Goal: Task Accomplishment & Management: Complete application form

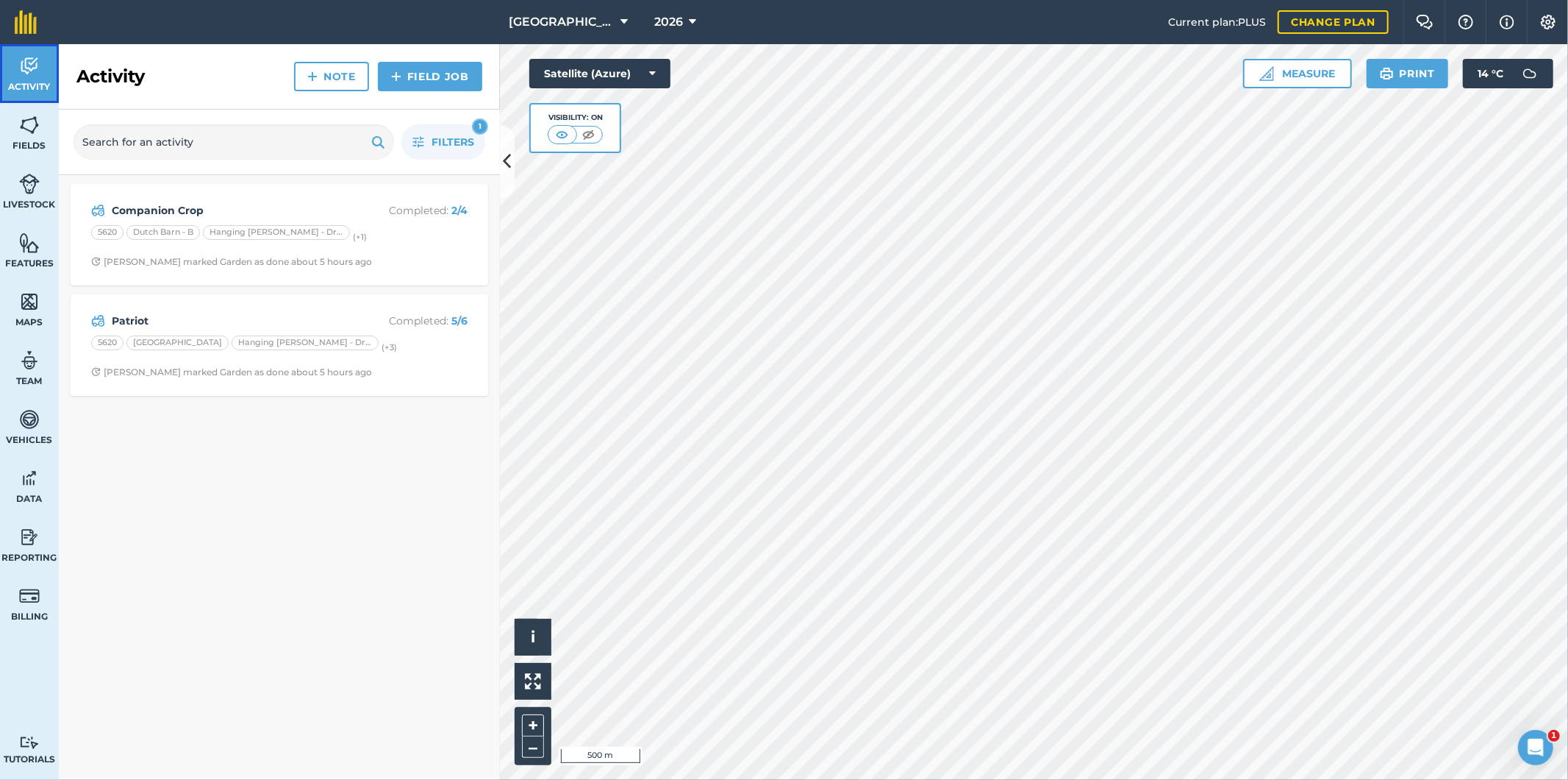
click at [20, 86] on span "Activity" at bounding box center [29, 86] width 59 height 11
click at [10, 142] on span "Fields" at bounding box center [29, 145] width 59 height 11
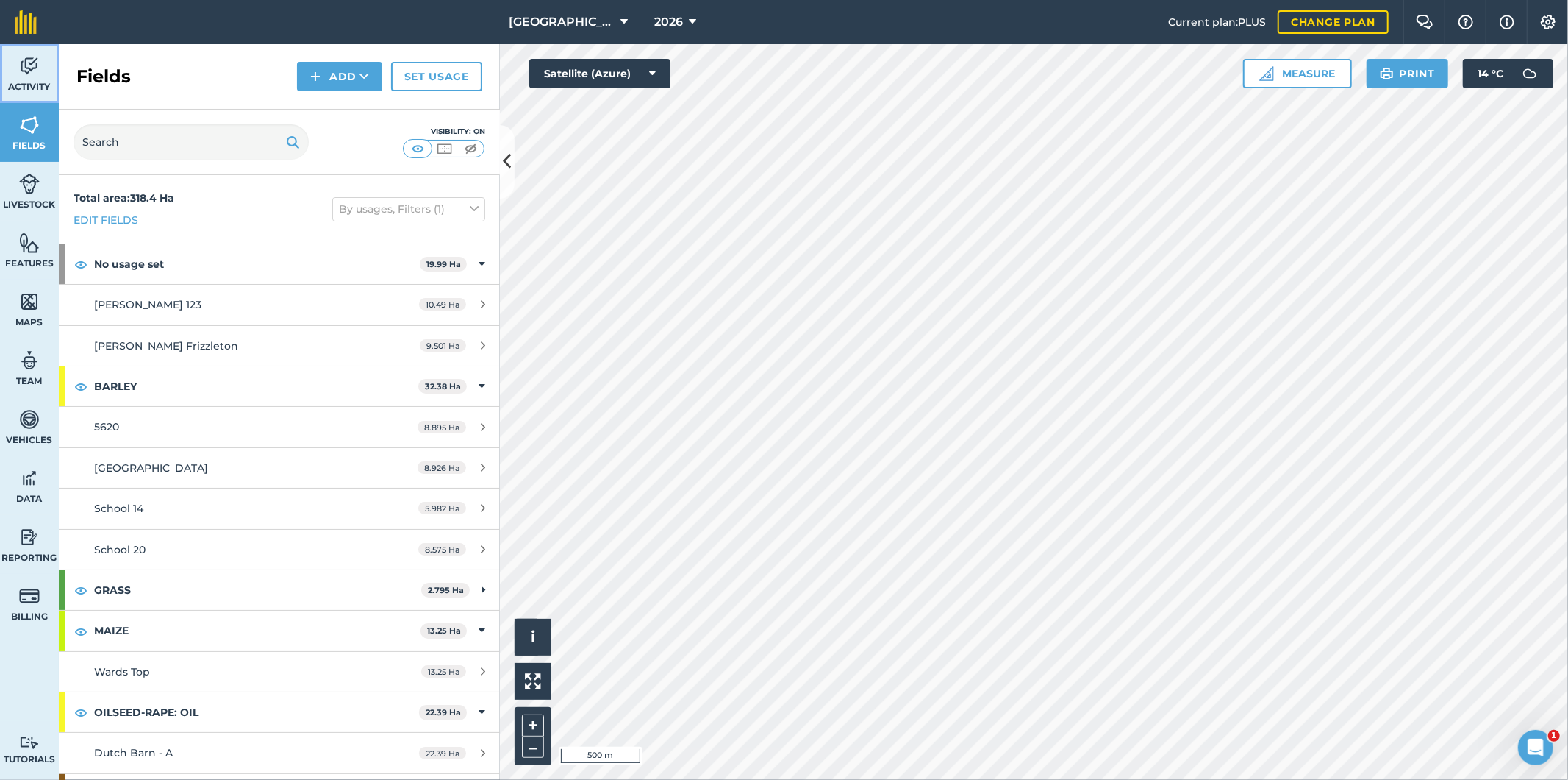
click at [19, 65] on img at bounding box center [29, 65] width 21 height 22
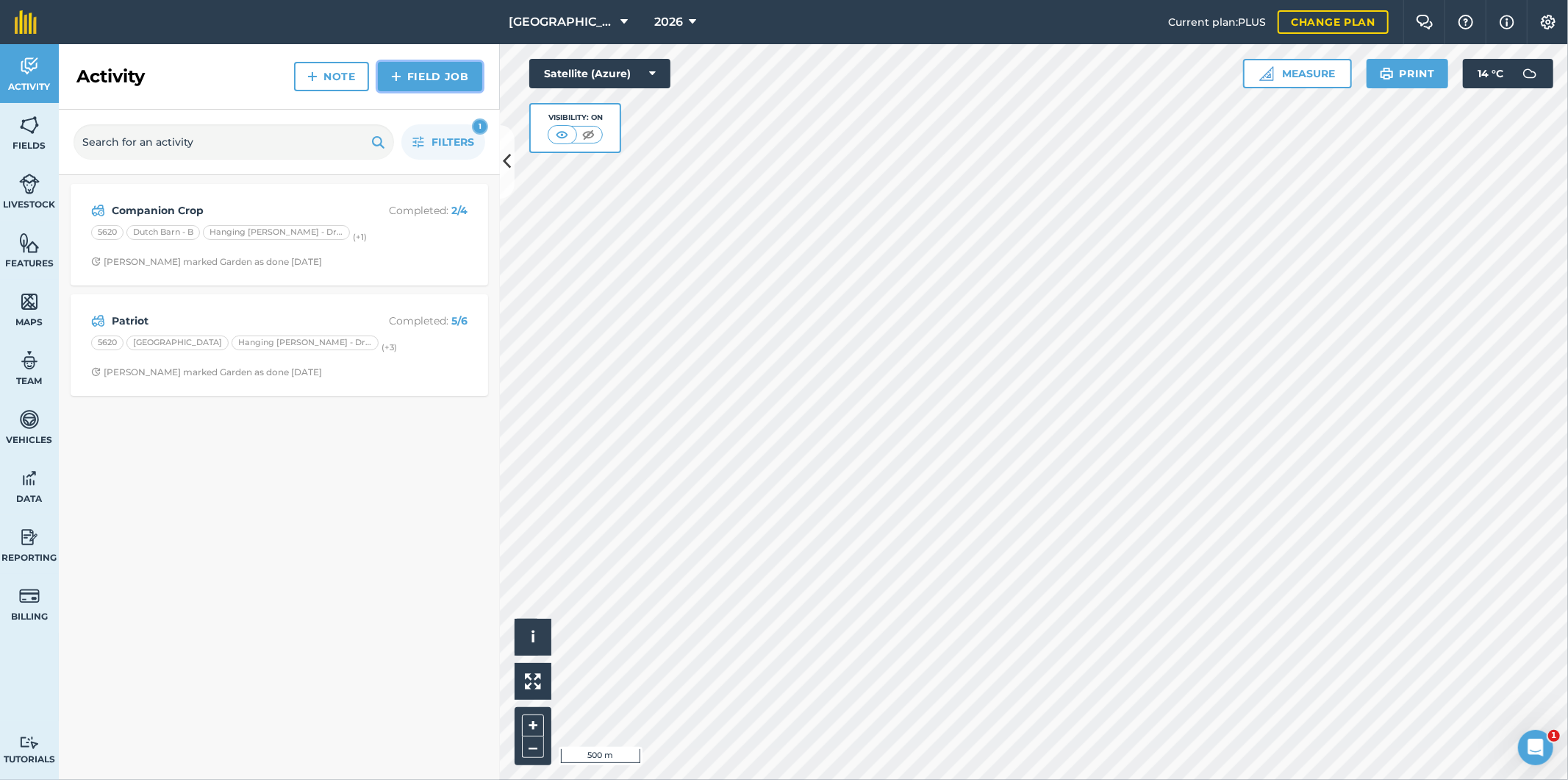
click at [424, 82] on link "Field Job" at bounding box center [430, 76] width 104 height 29
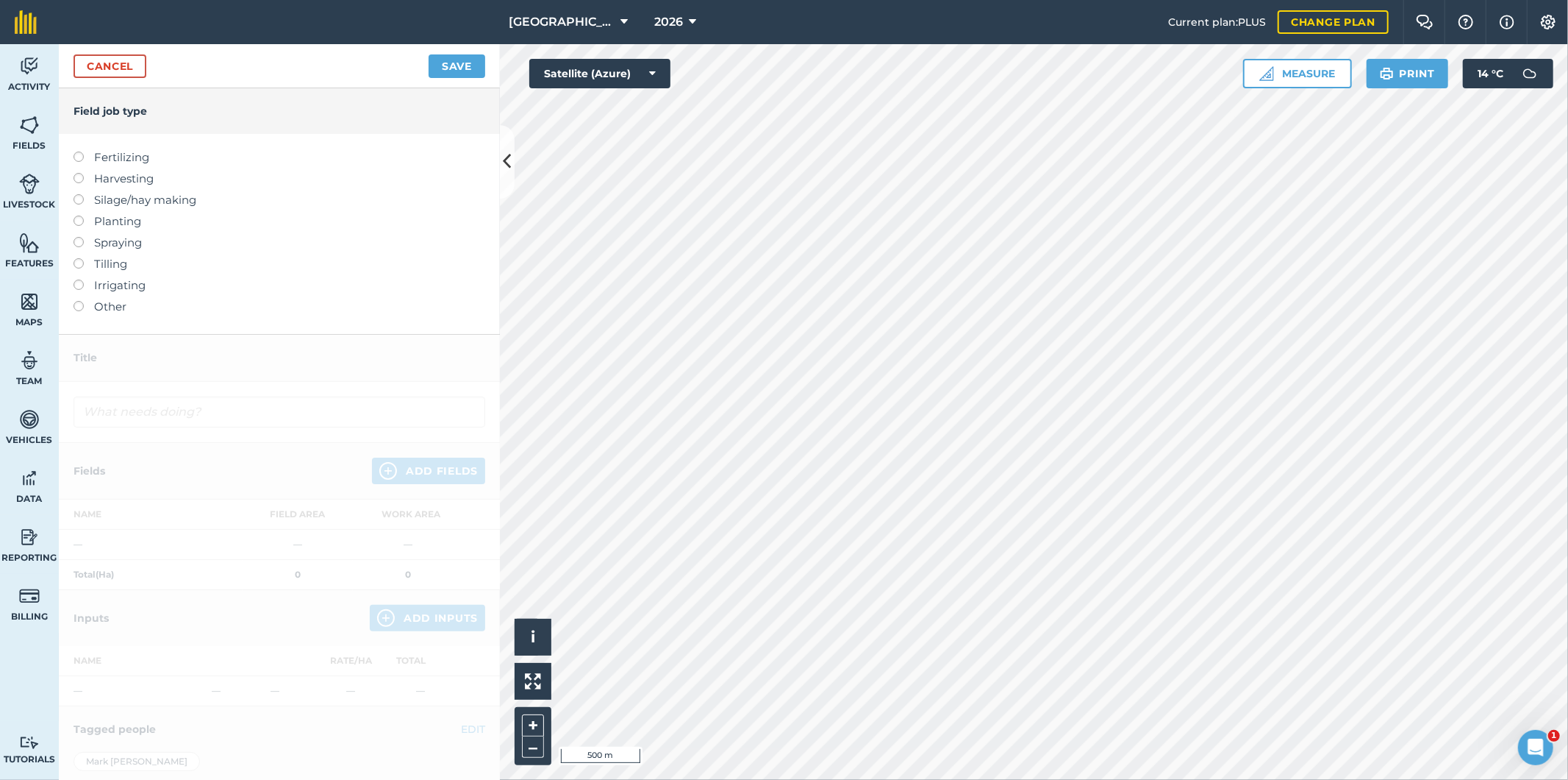
click at [80, 215] on label at bounding box center [84, 215] width 21 height 0
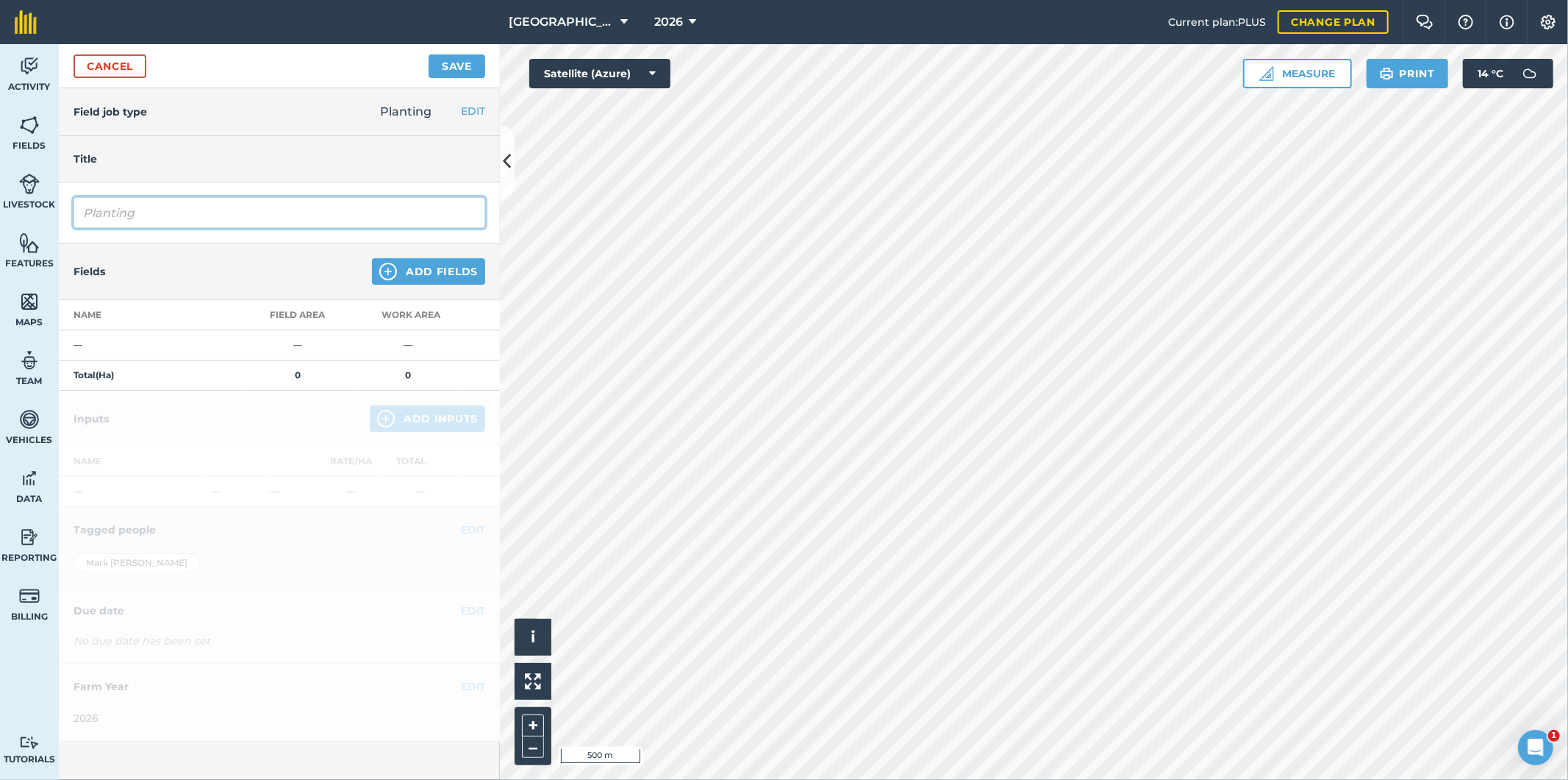
drag, startPoint x: 176, startPoint y: 214, endPoint x: 69, endPoint y: 217, distance: 107.0
click at [69, 217] on div "Planting" at bounding box center [279, 213] width 441 height 61
drag, startPoint x: 122, startPoint y: 216, endPoint x: 176, endPoint y: 240, distance: 59.1
click at [130, 216] on input "Wheat 1" at bounding box center [280, 213] width 412 height 31
type input "Wheat drilling 1"
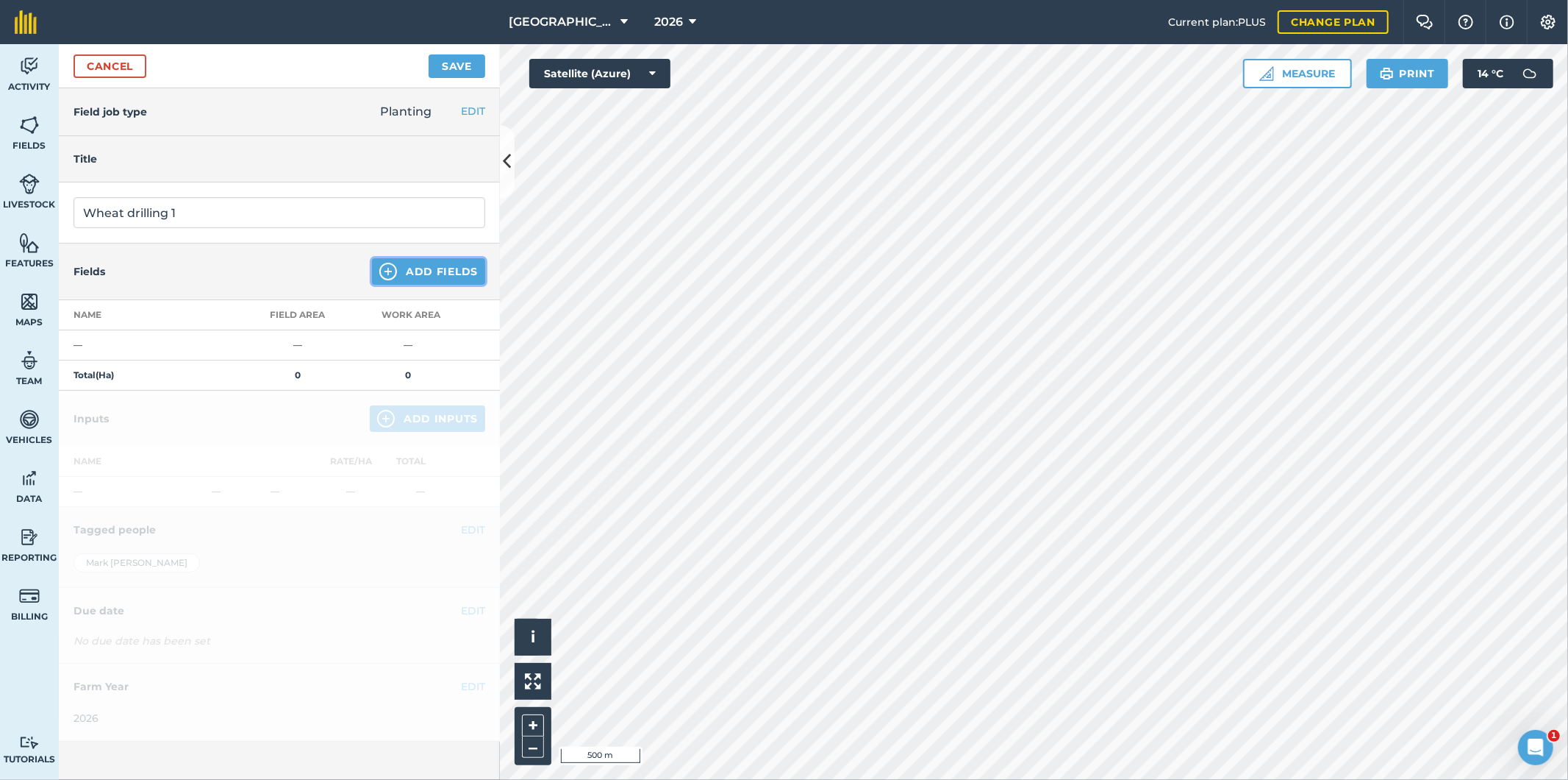
click at [416, 270] on button "Add Fields" at bounding box center [428, 271] width 113 height 27
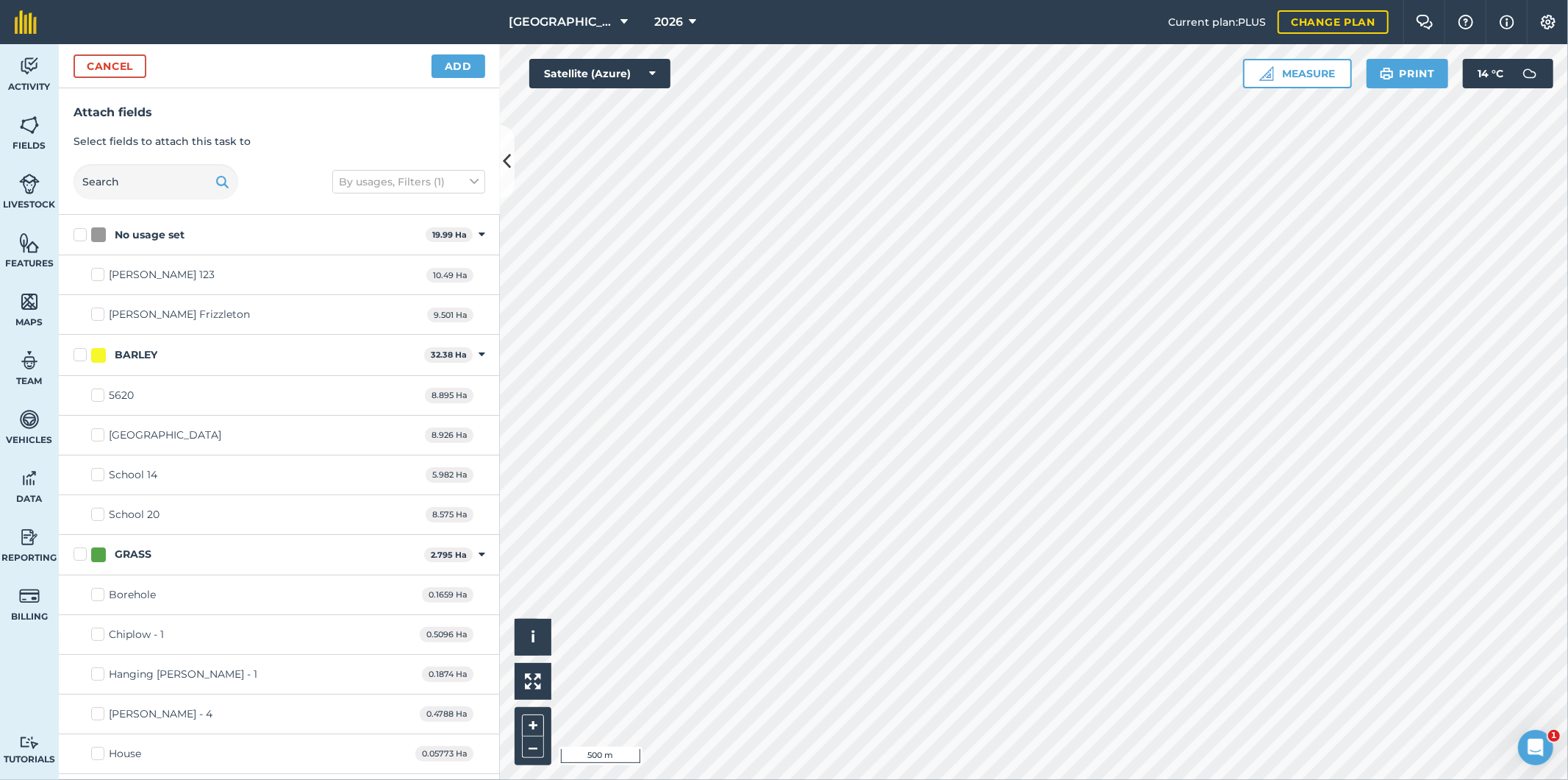
checkbox input "true"
click at [462, 61] on button "Add" at bounding box center [458, 65] width 54 height 24
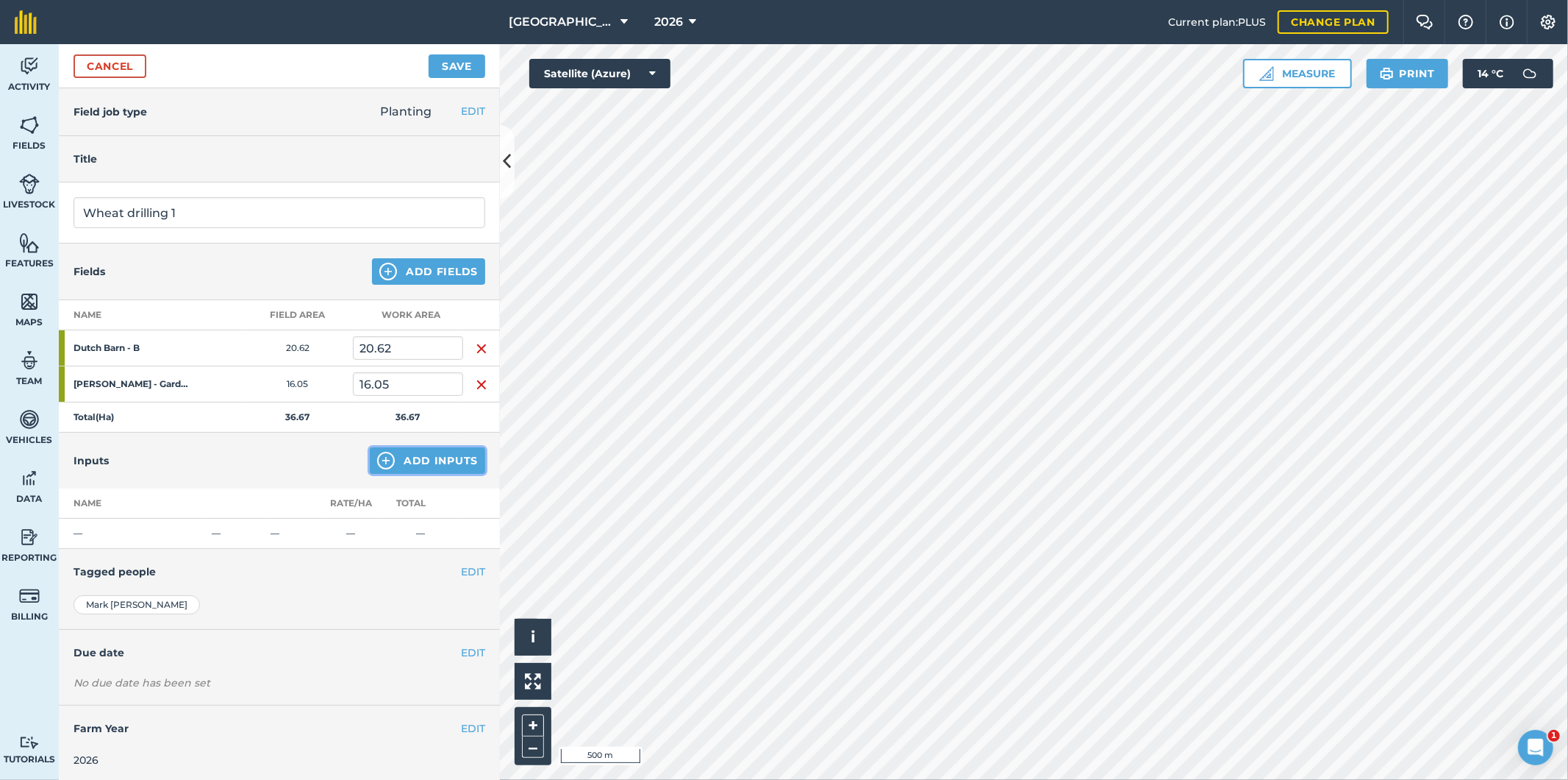
click at [414, 467] on button "Add Inputs" at bounding box center [428, 460] width 116 height 27
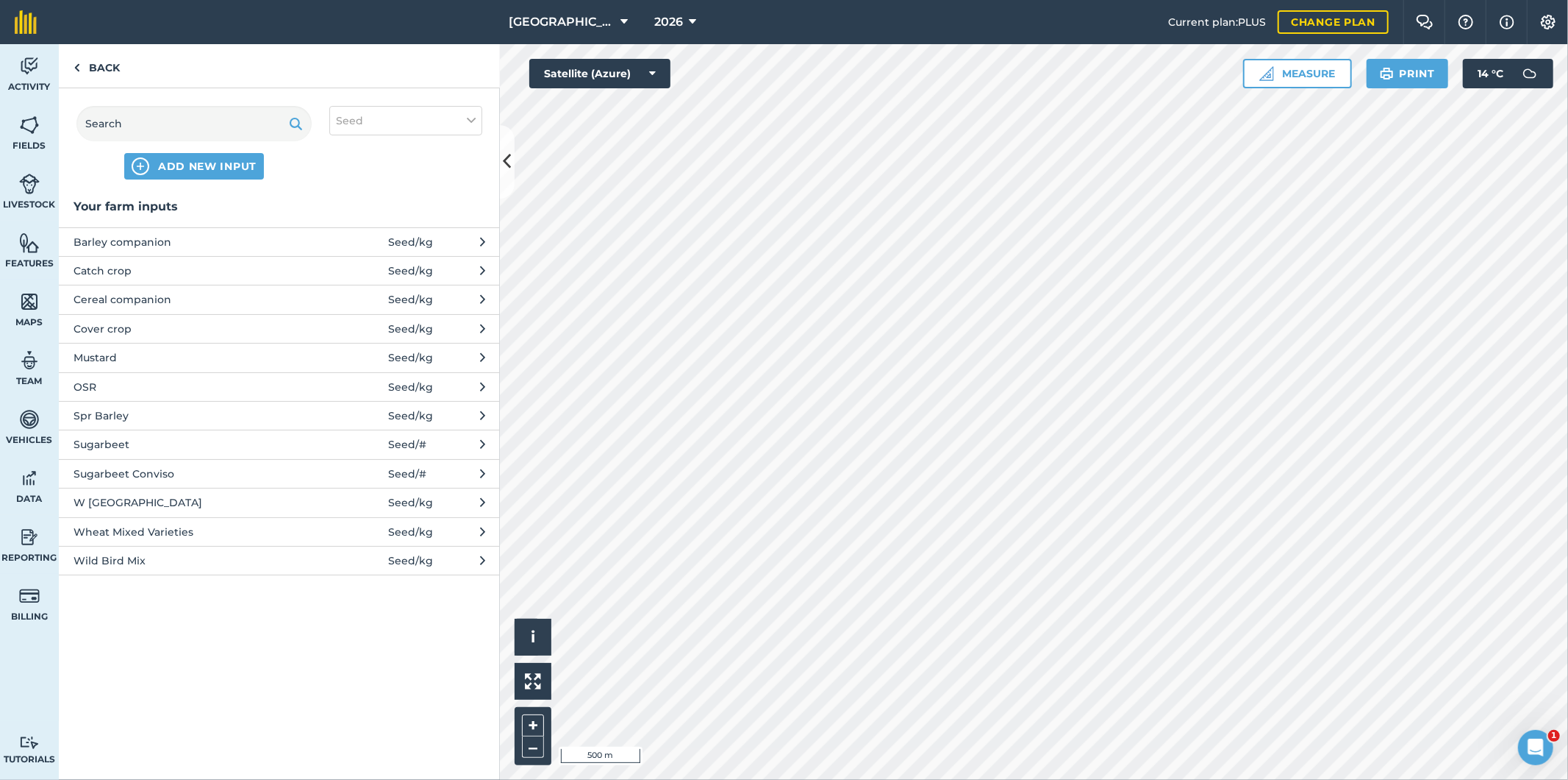
click at [119, 532] on span "Wheat Mixed Varieties" at bounding box center [194, 531] width 240 height 16
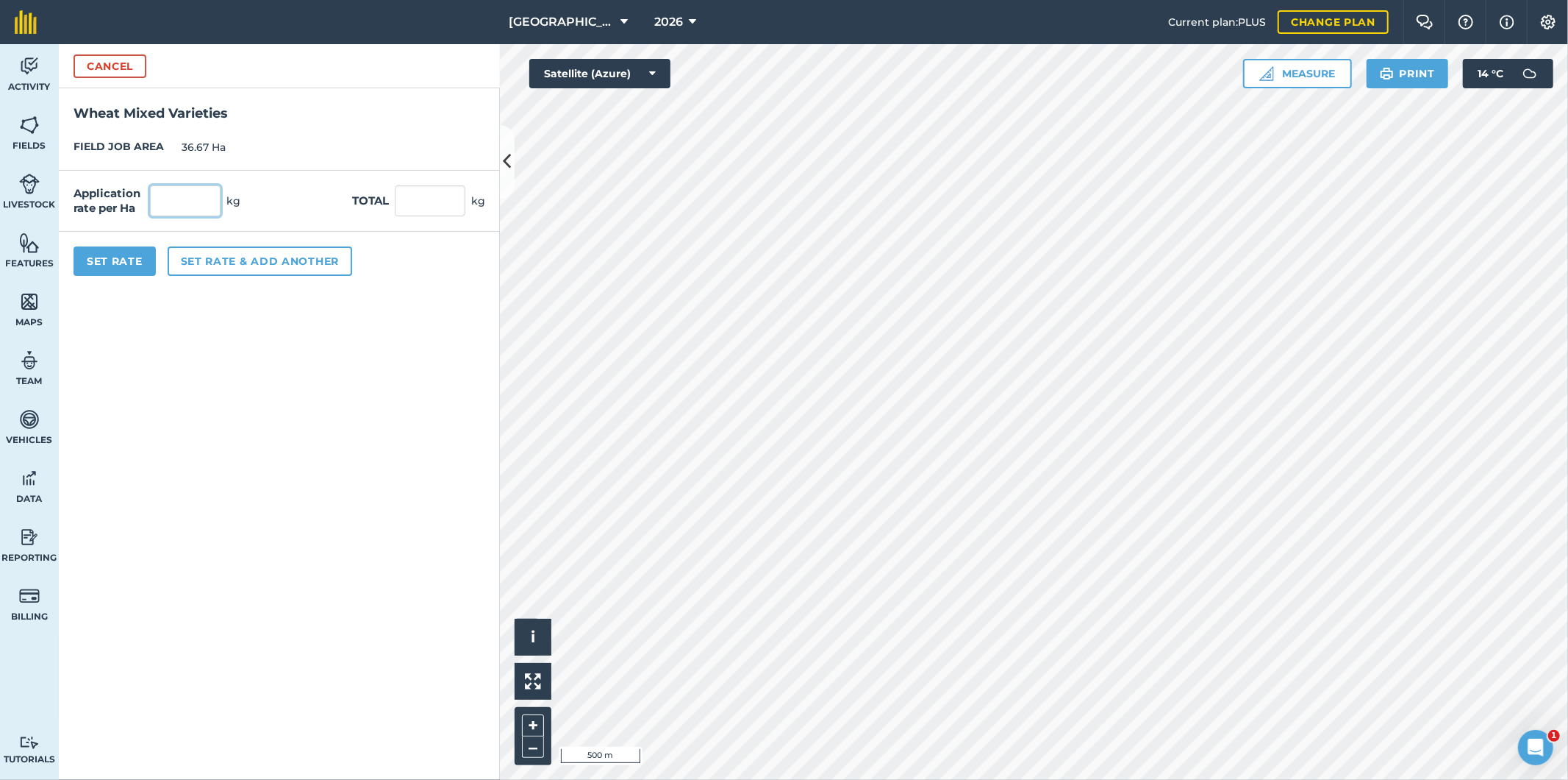
click at [181, 192] on input "text" at bounding box center [185, 200] width 70 height 31
type input "145"
type input "5,317.15"
click at [193, 266] on button "Set rate & add another" at bounding box center [260, 261] width 185 height 29
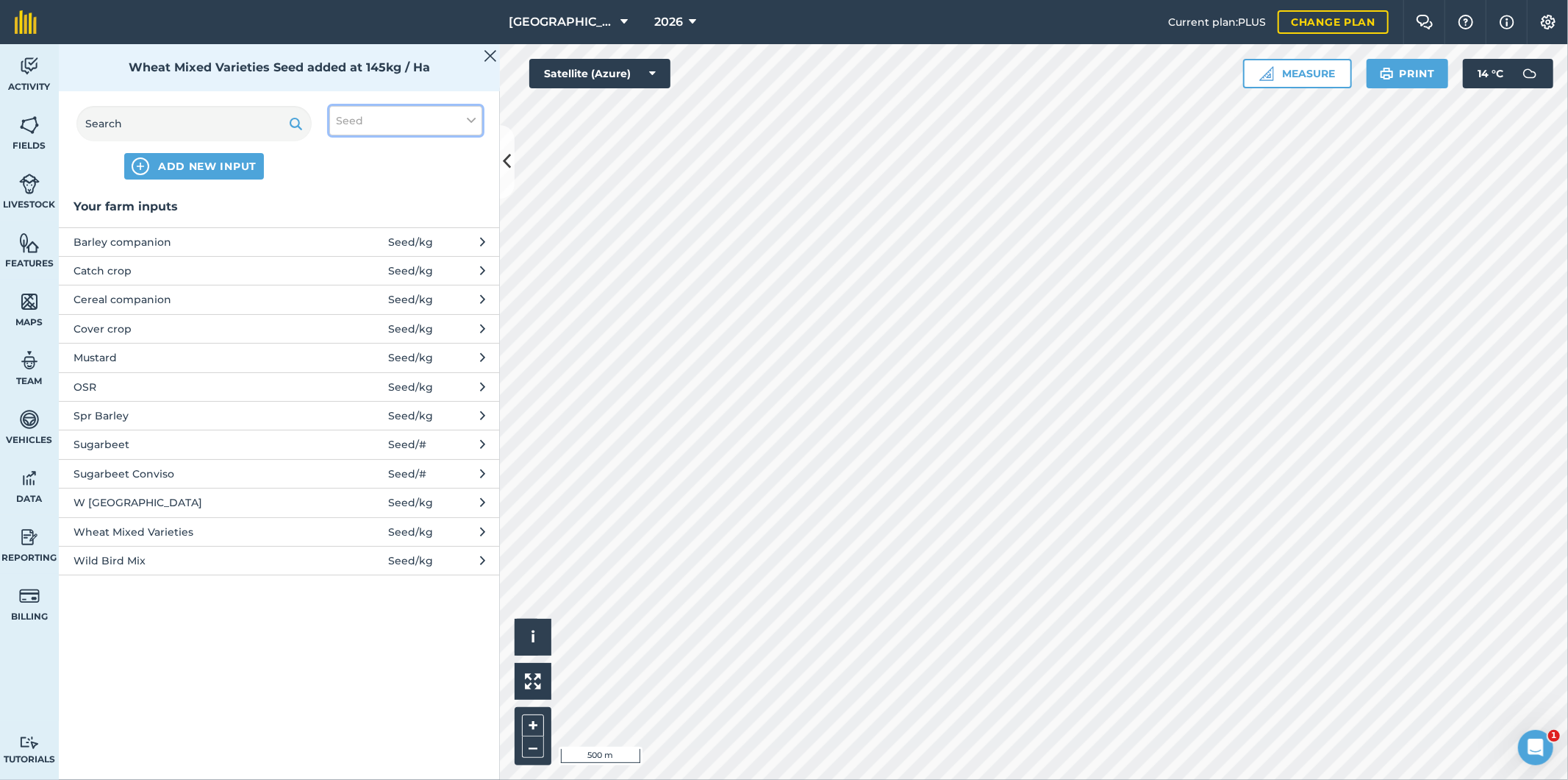
click at [376, 122] on button "Seed" at bounding box center [405, 121] width 153 height 29
click at [364, 232] on label "Fuel" at bounding box center [405, 233] width 139 height 15
click at [345, 232] on input "Fuel" at bounding box center [341, 231] width 9 height 9
checkbox input "true"
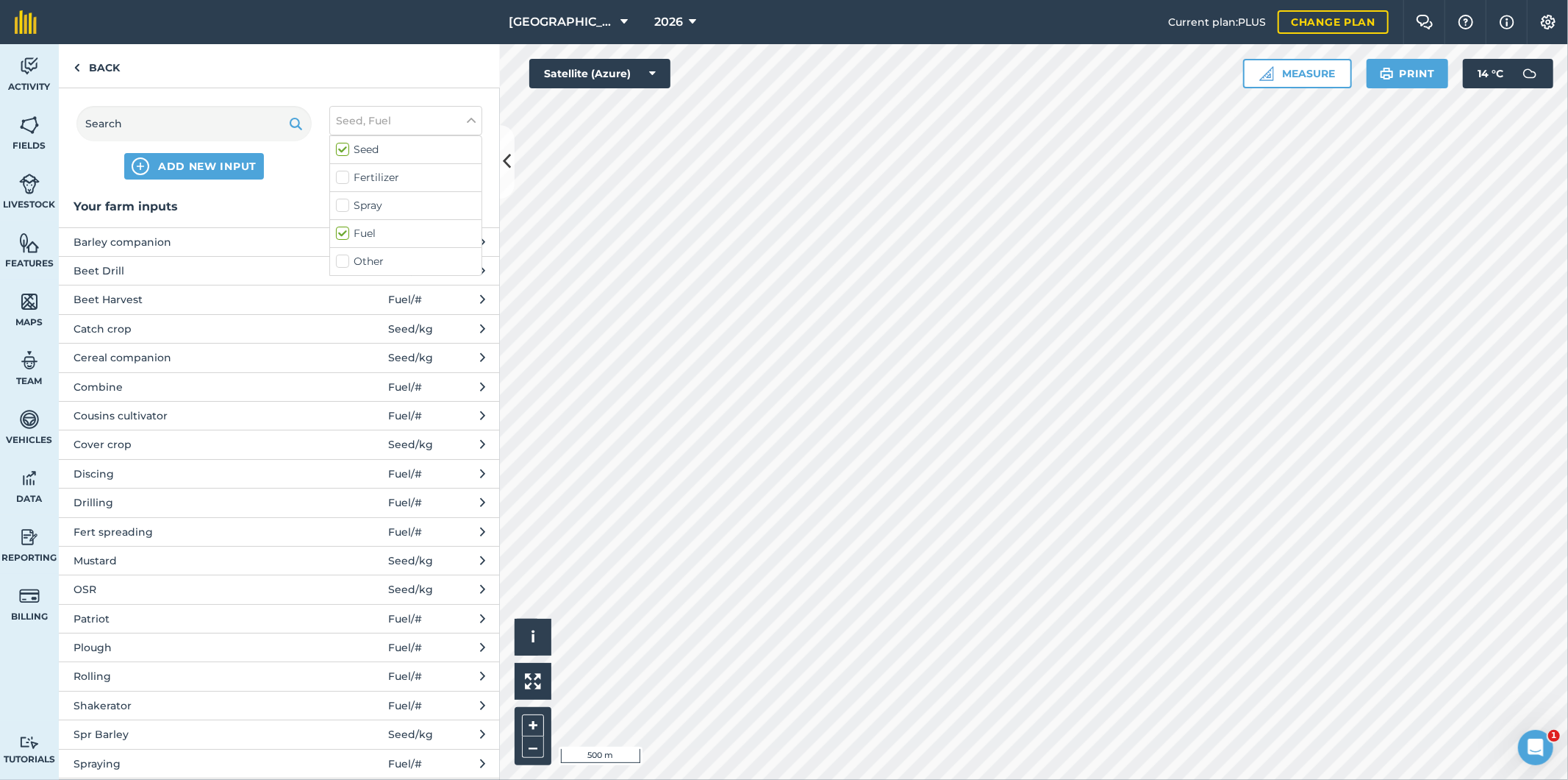
click at [119, 497] on span "Drilling" at bounding box center [194, 502] width 240 height 16
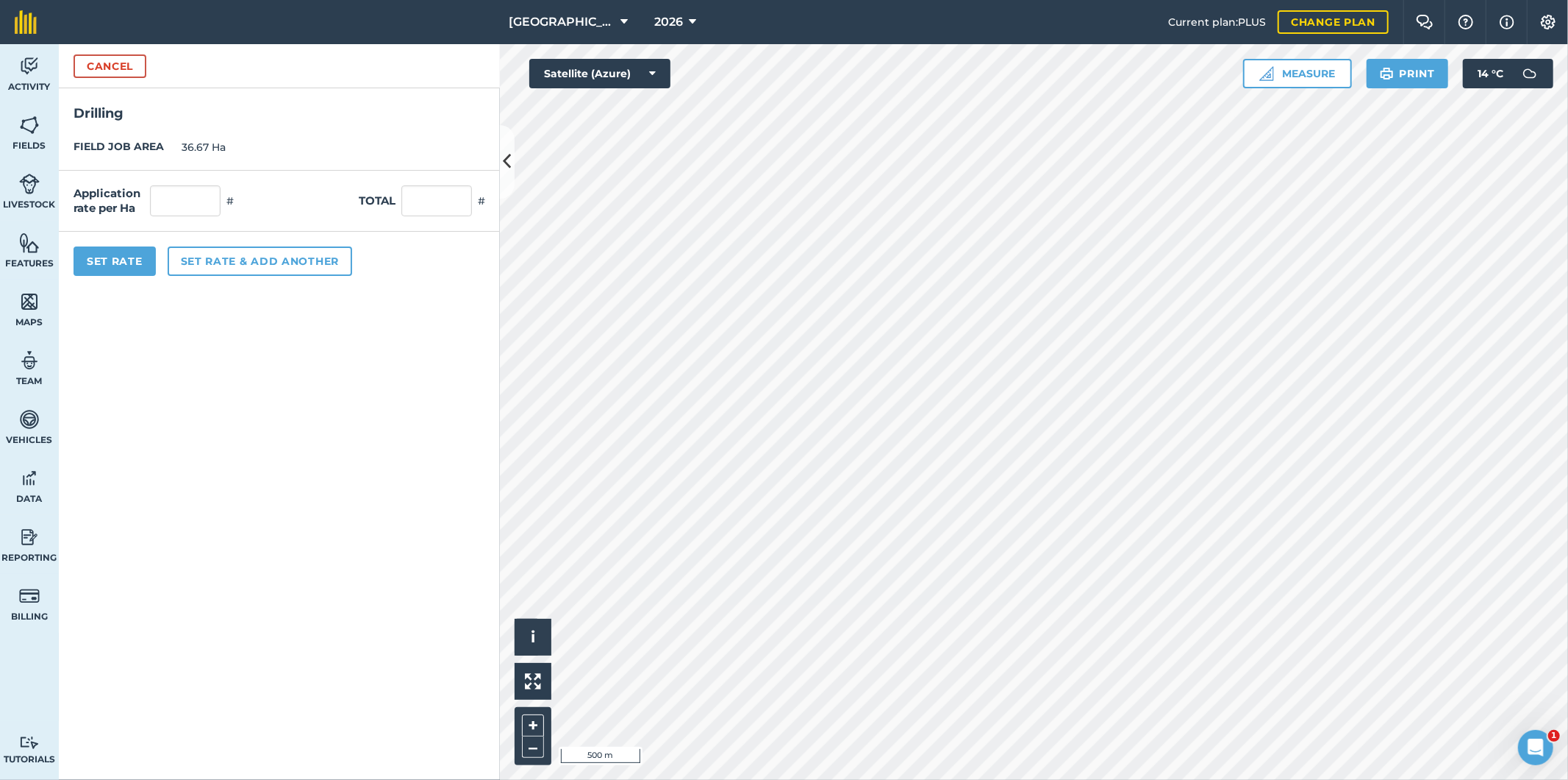
click at [204, 182] on div "Application rate per Ha # Total #" at bounding box center [279, 201] width 441 height 61
click at [203, 195] on input "text" at bounding box center [185, 200] width 70 height 31
type input "1"
type input "36.67"
click at [140, 262] on button "Set Rate" at bounding box center [115, 261] width 83 height 29
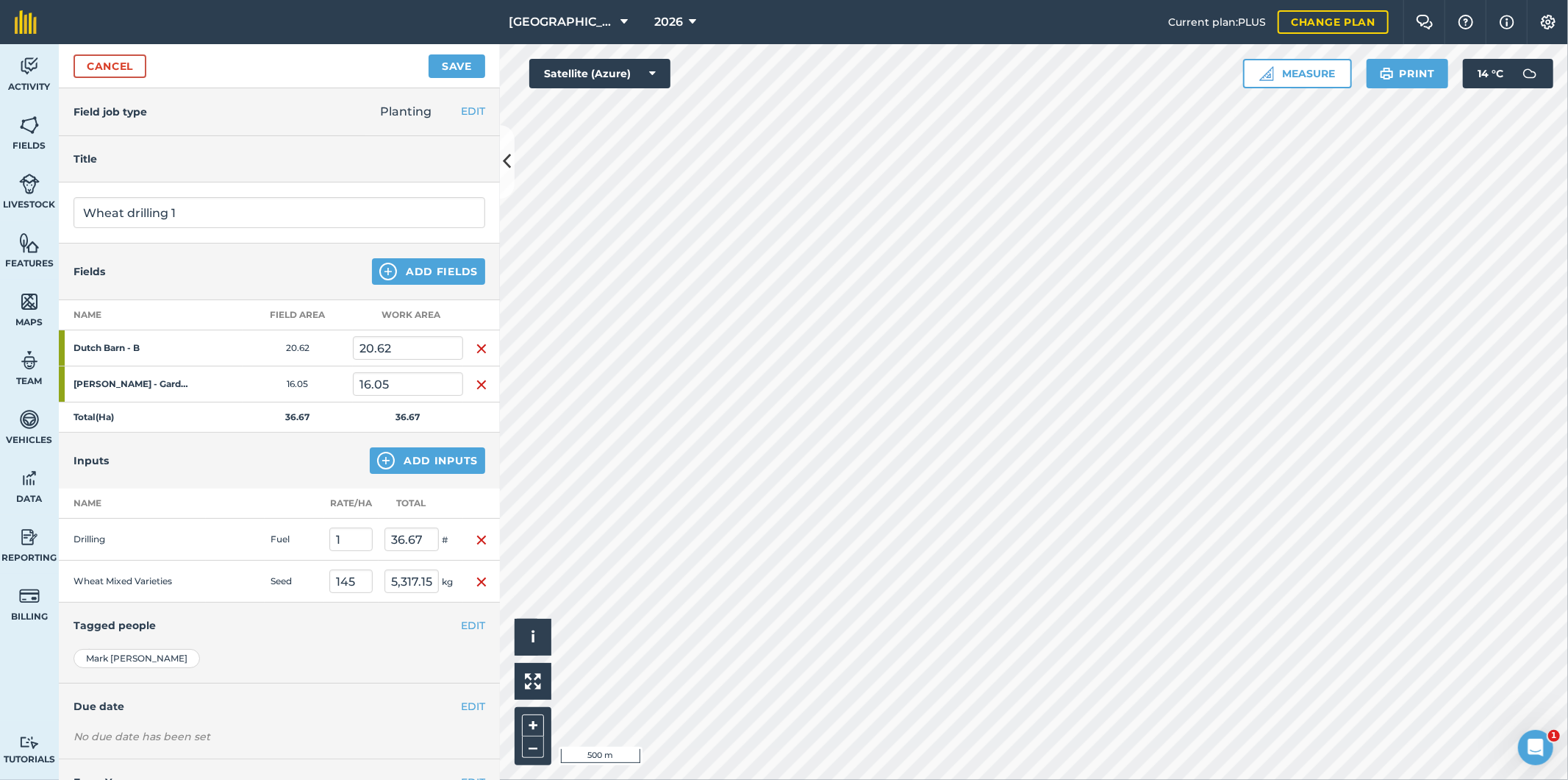
scroll to position [55, 0]
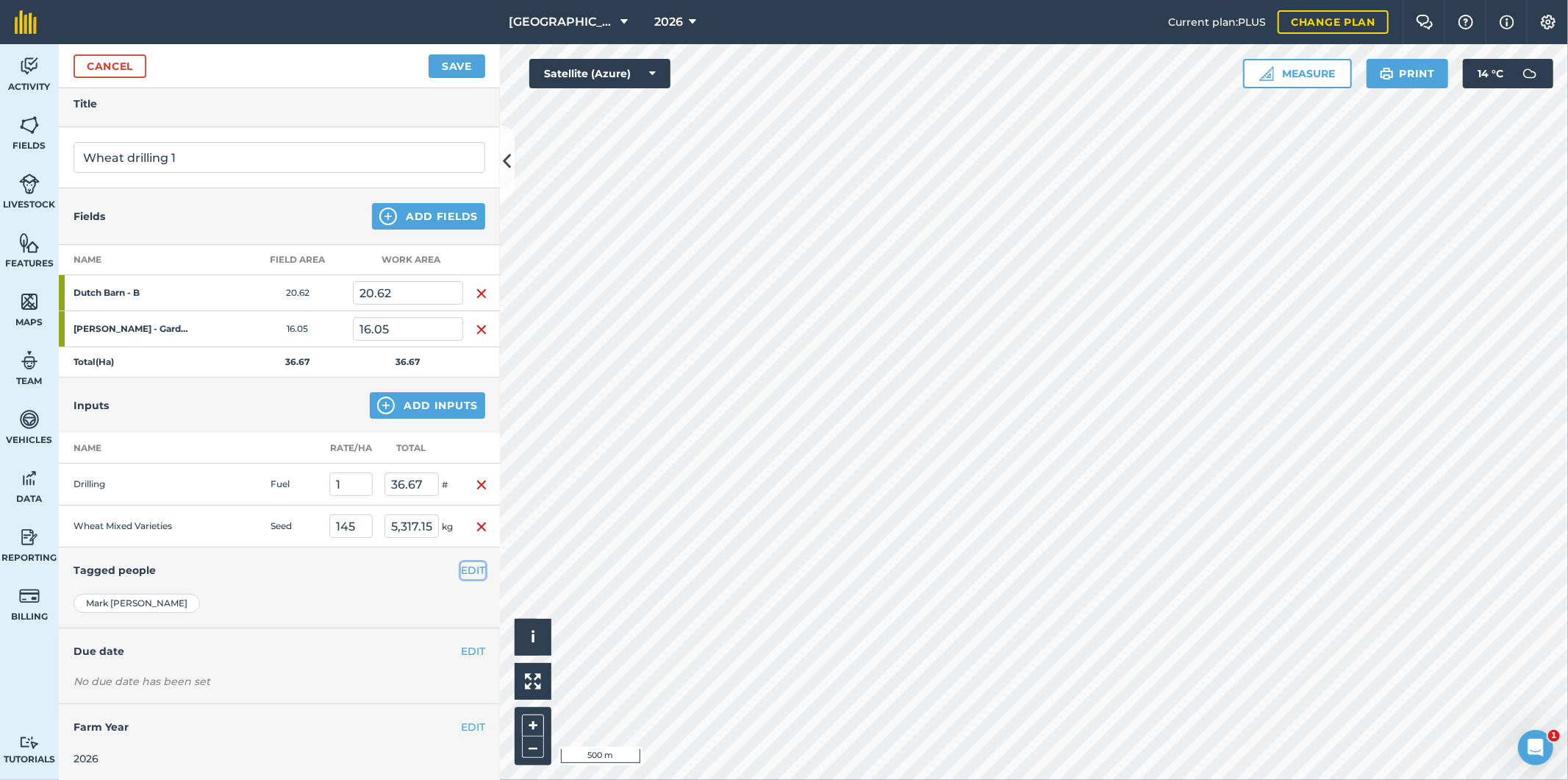
click at [461, 568] on button "EDIT" at bounding box center [473, 569] width 25 height 16
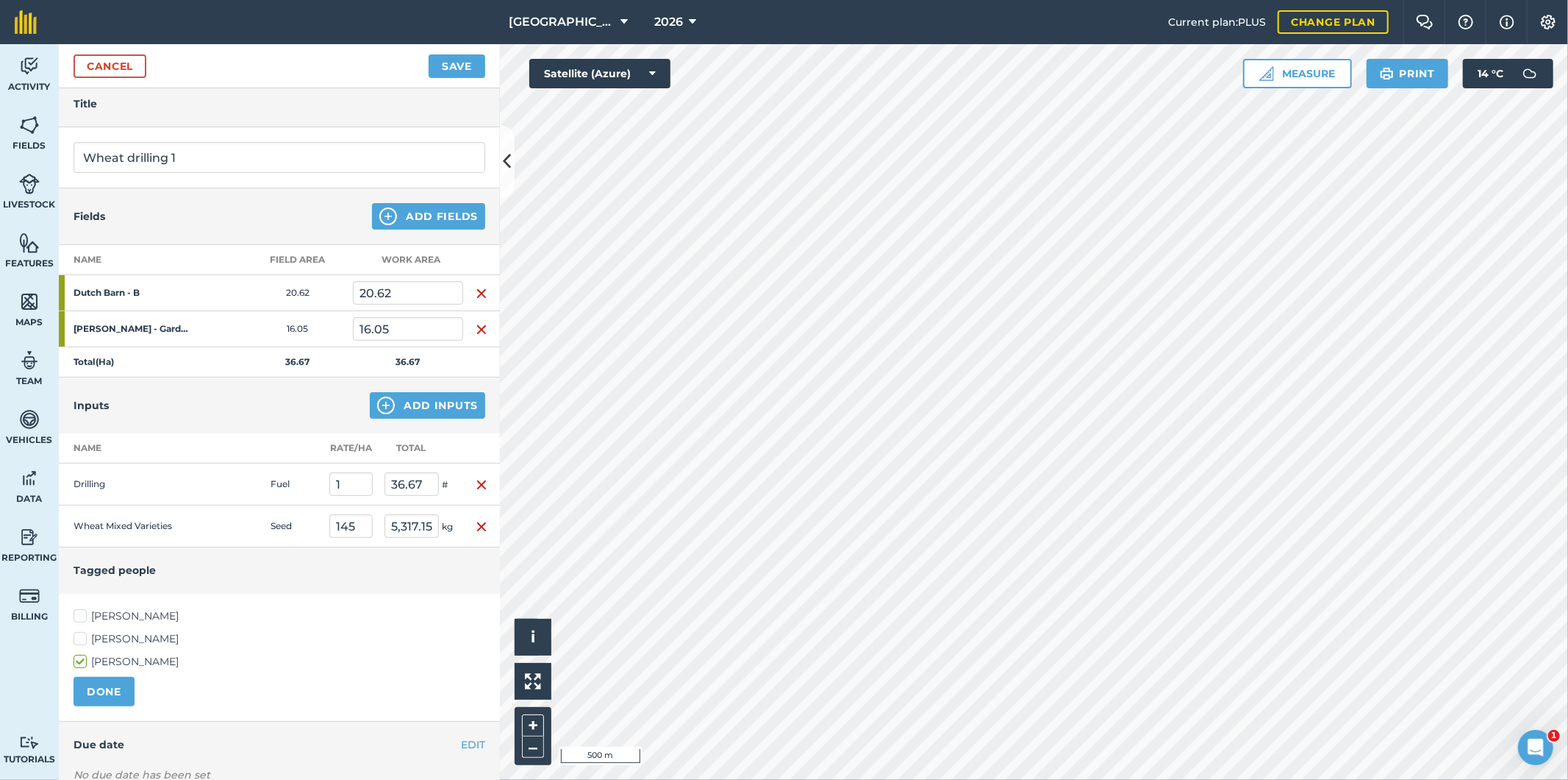
click at [81, 613] on label "[PERSON_NAME]" at bounding box center [280, 616] width 412 height 15
click at [81, 613] on input "[PERSON_NAME]" at bounding box center [79, 613] width 9 height 9
checkbox input "true"
click at [93, 687] on button "DONE" at bounding box center [104, 691] width 61 height 29
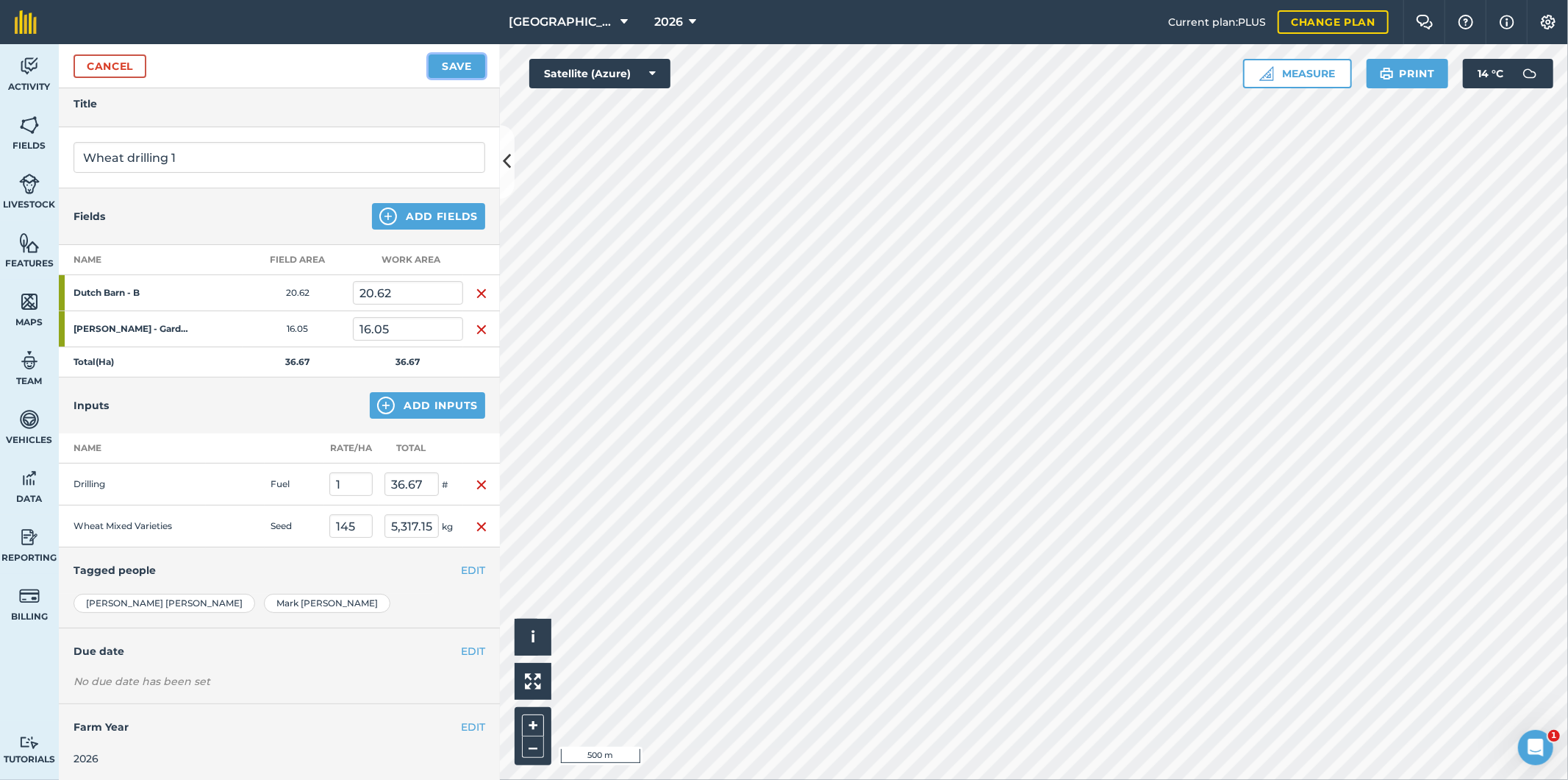
click at [467, 65] on button "Save" at bounding box center [457, 65] width 57 height 24
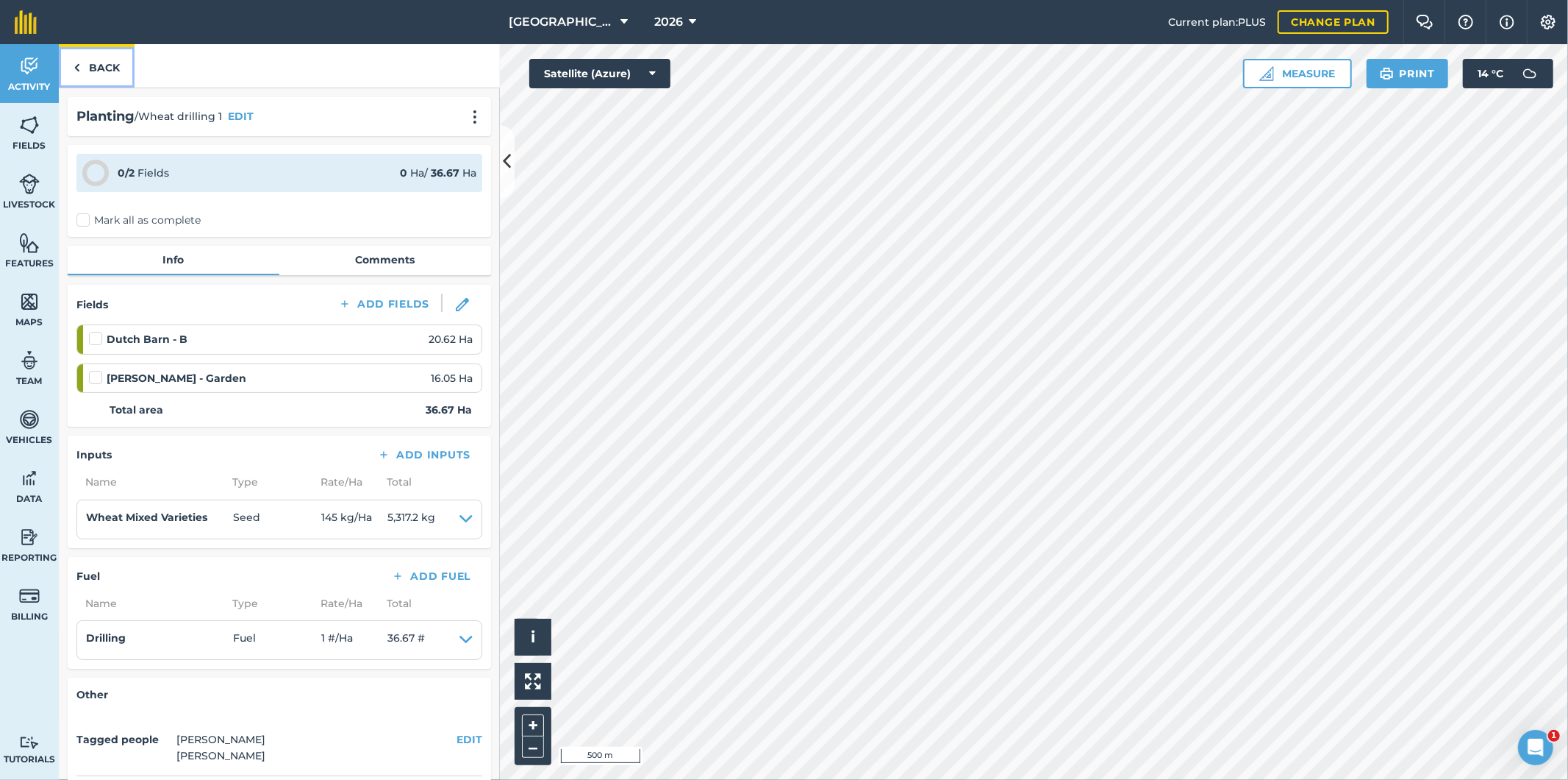
click at [97, 61] on link "Back" at bounding box center [97, 66] width 76 height 44
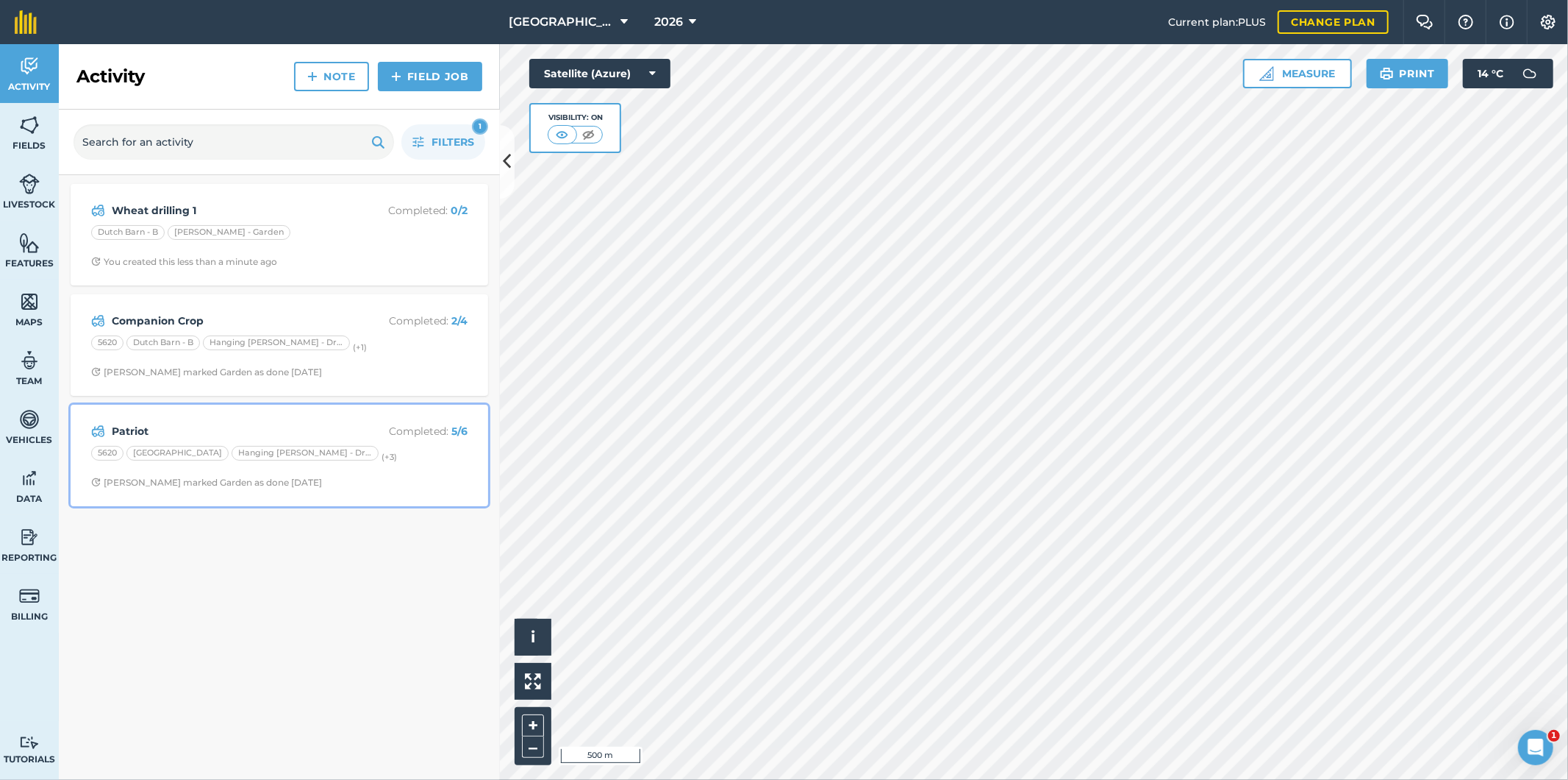
click at [398, 476] on span "[PERSON_NAME] marked Garden as done [DATE]" at bounding box center [279, 482] width 377 height 11
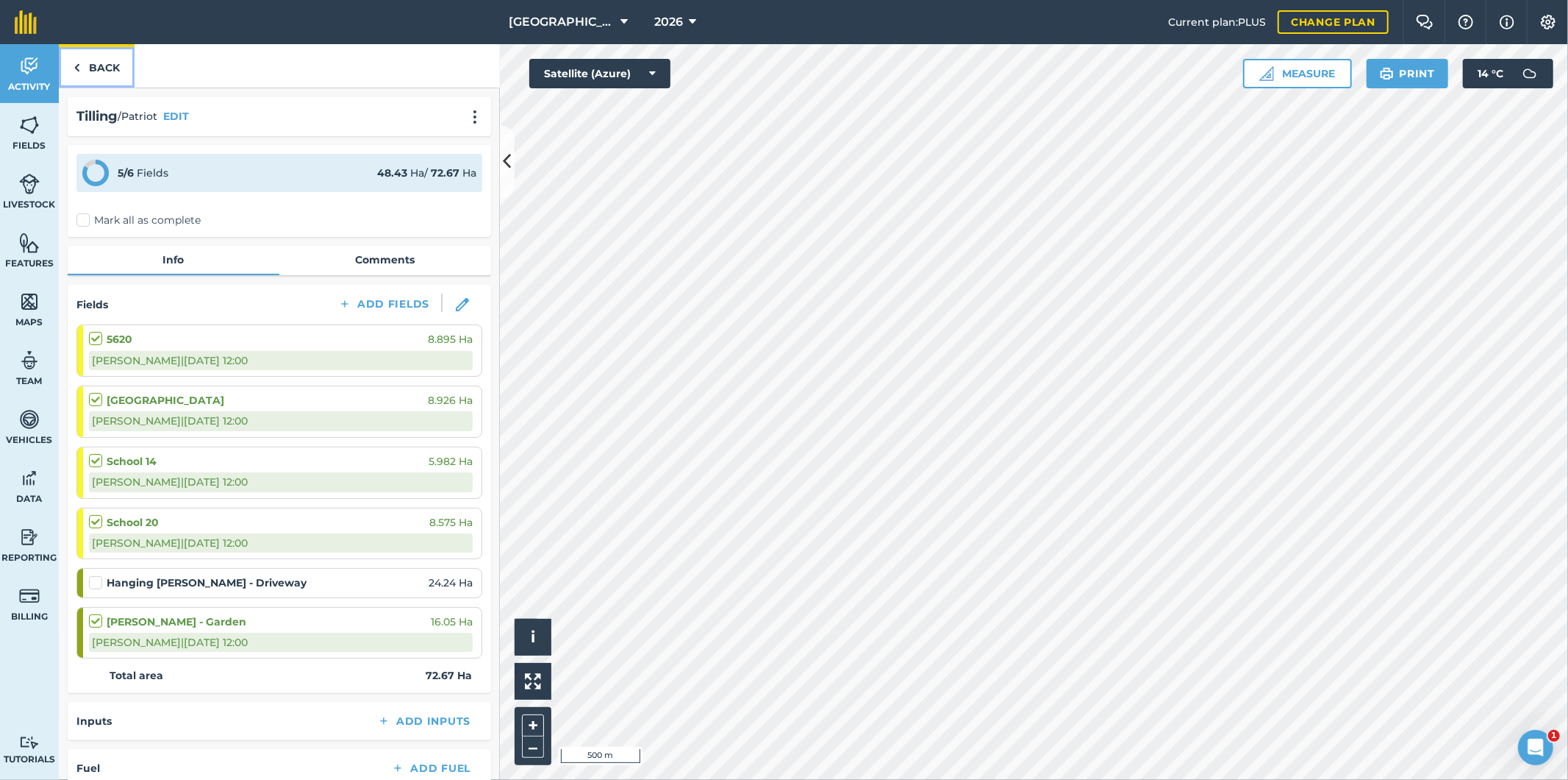
click at [106, 62] on link "Back" at bounding box center [97, 66] width 76 height 44
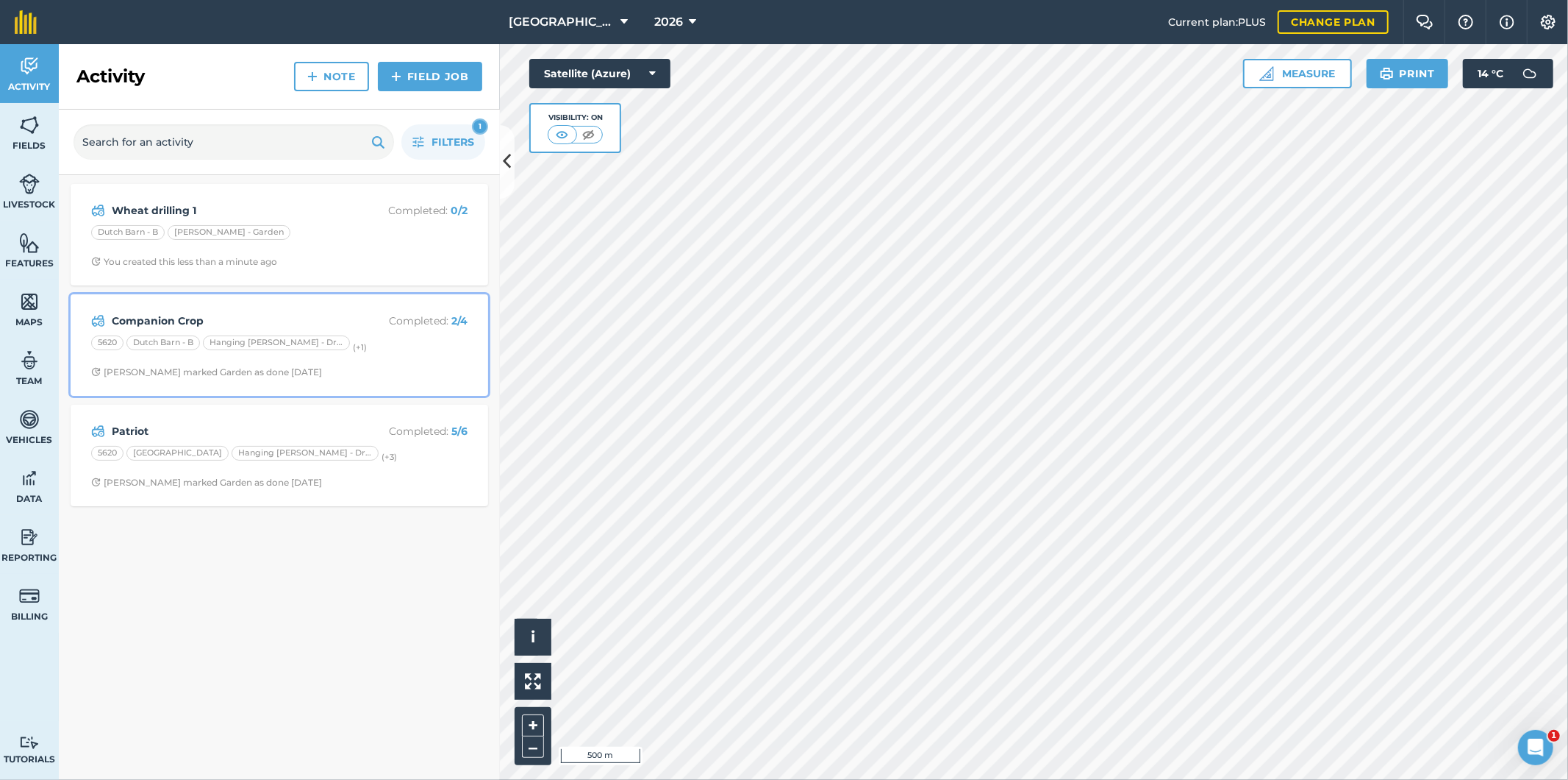
click at [402, 343] on div "5620 Dutch Barn - B Hanging [PERSON_NAME] - Driveway (+ 1 )" at bounding box center [279, 344] width 377 height 19
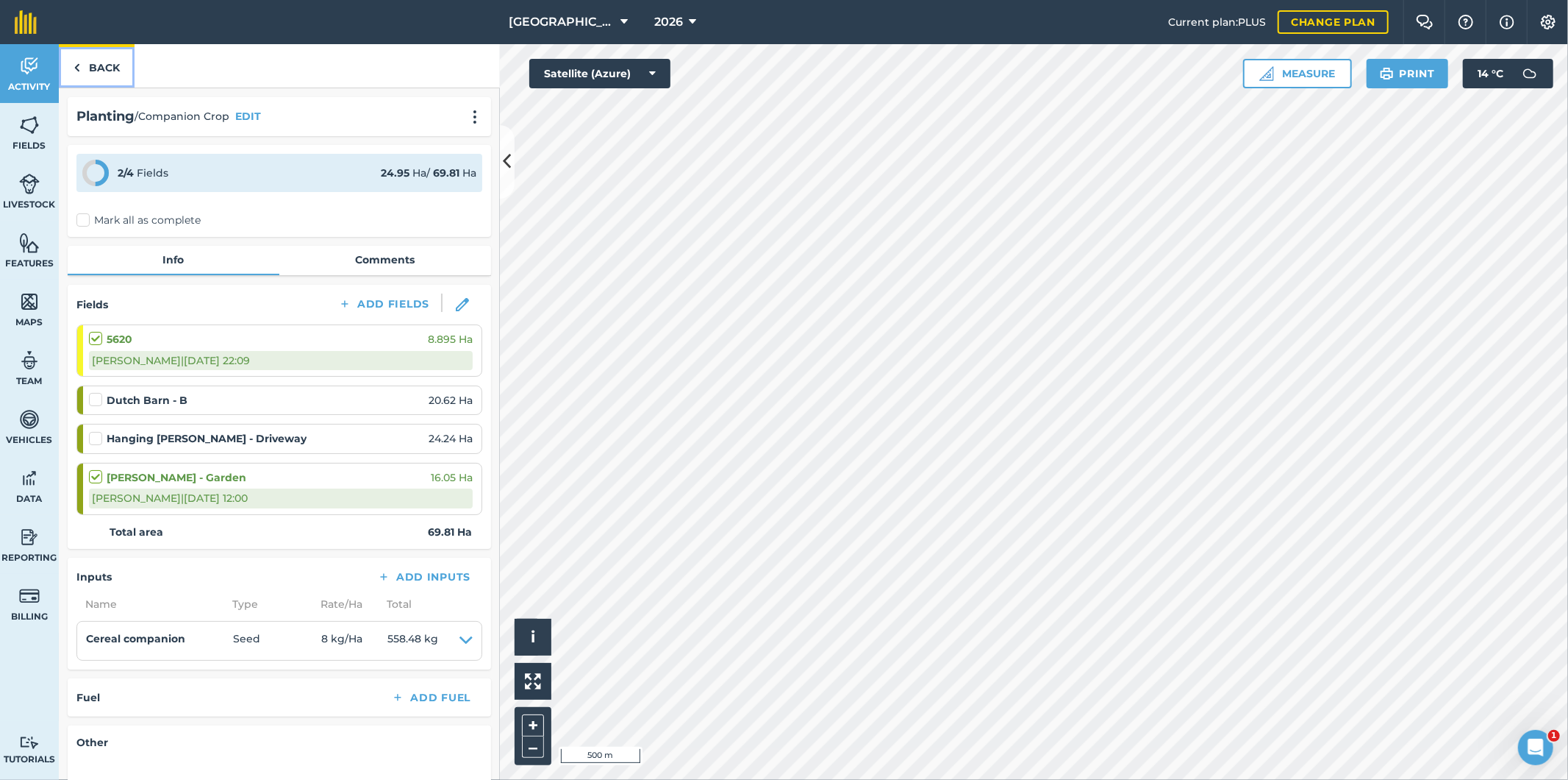
click at [96, 63] on link "Back" at bounding box center [97, 66] width 76 height 44
